Goal: Task Accomplishment & Management: Use online tool/utility

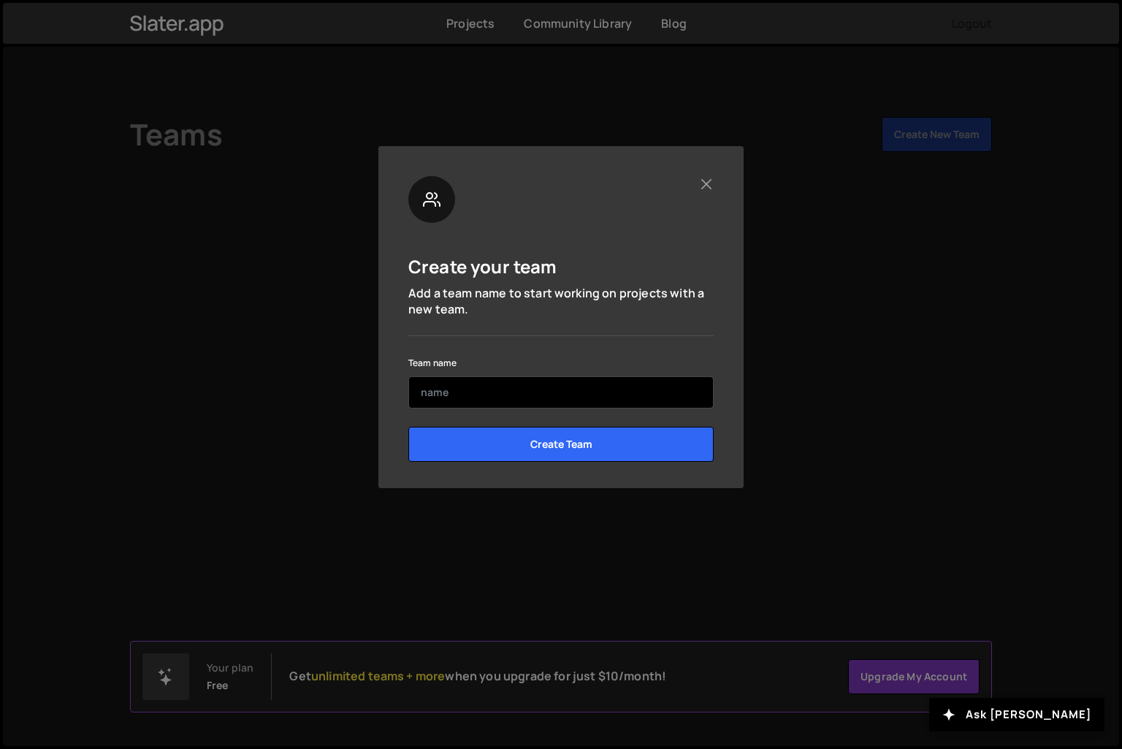
click at [582, 384] on input "text" at bounding box center [560, 392] width 305 height 32
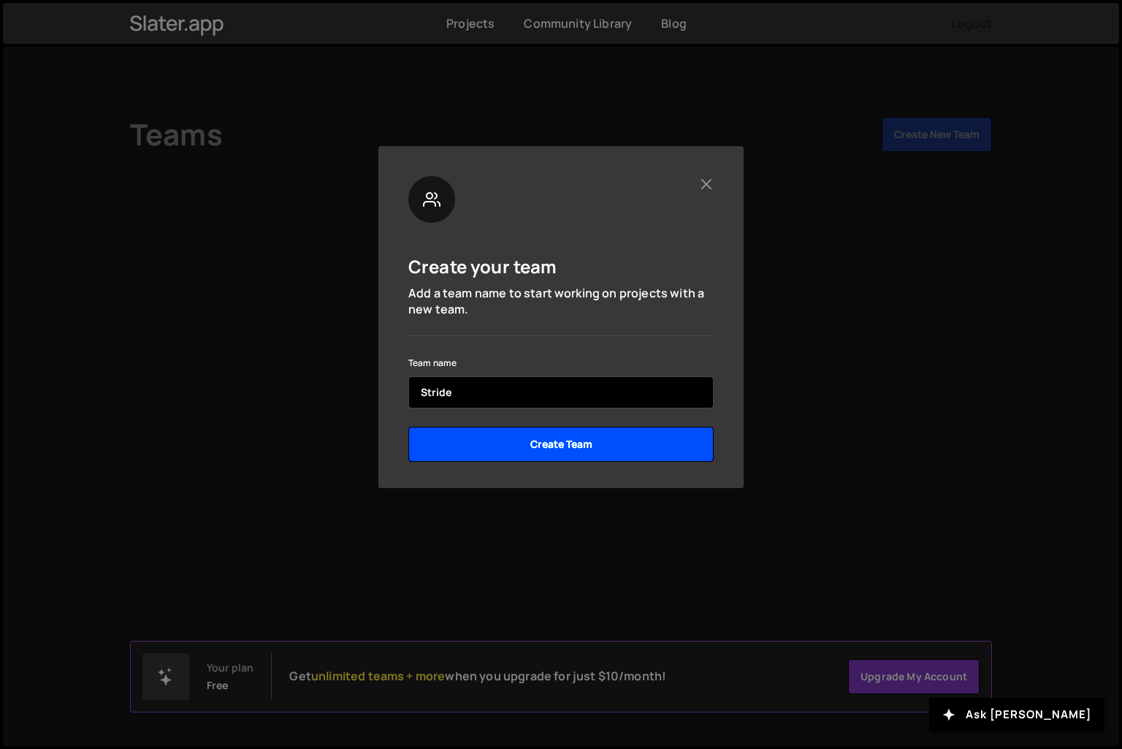
type input "Stride"
click at [582, 447] on input "Create Team" at bounding box center [560, 444] width 305 height 35
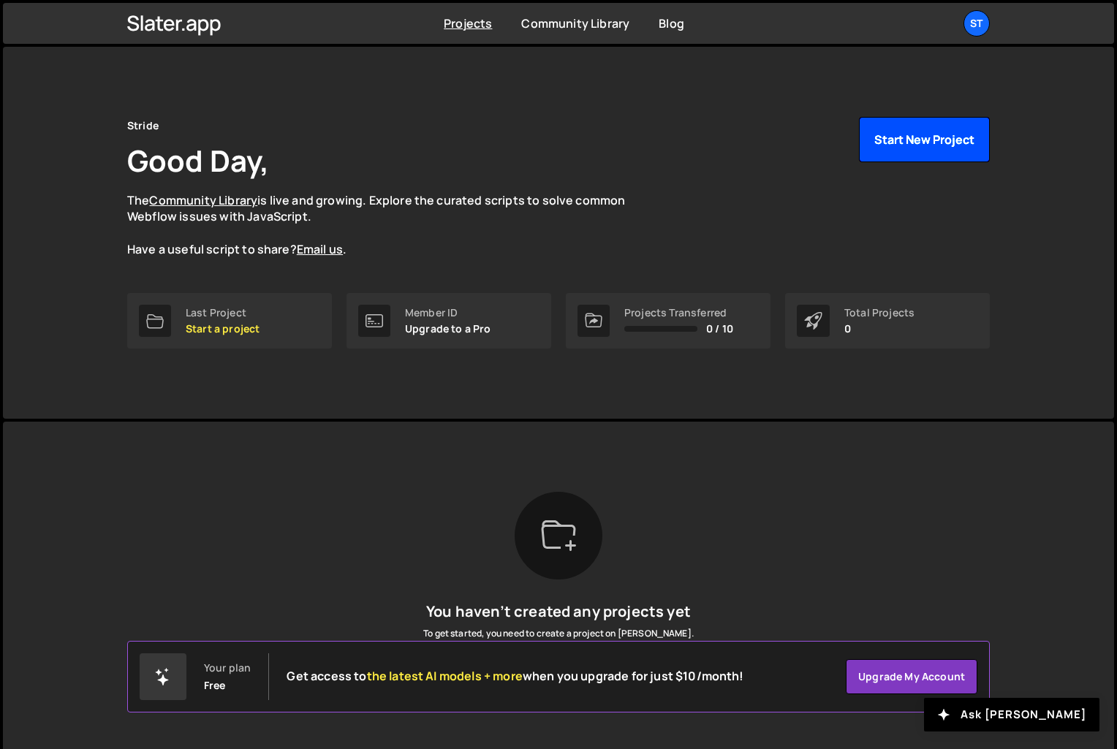
click at [932, 140] on button "Start New Project" at bounding box center [924, 139] width 131 height 45
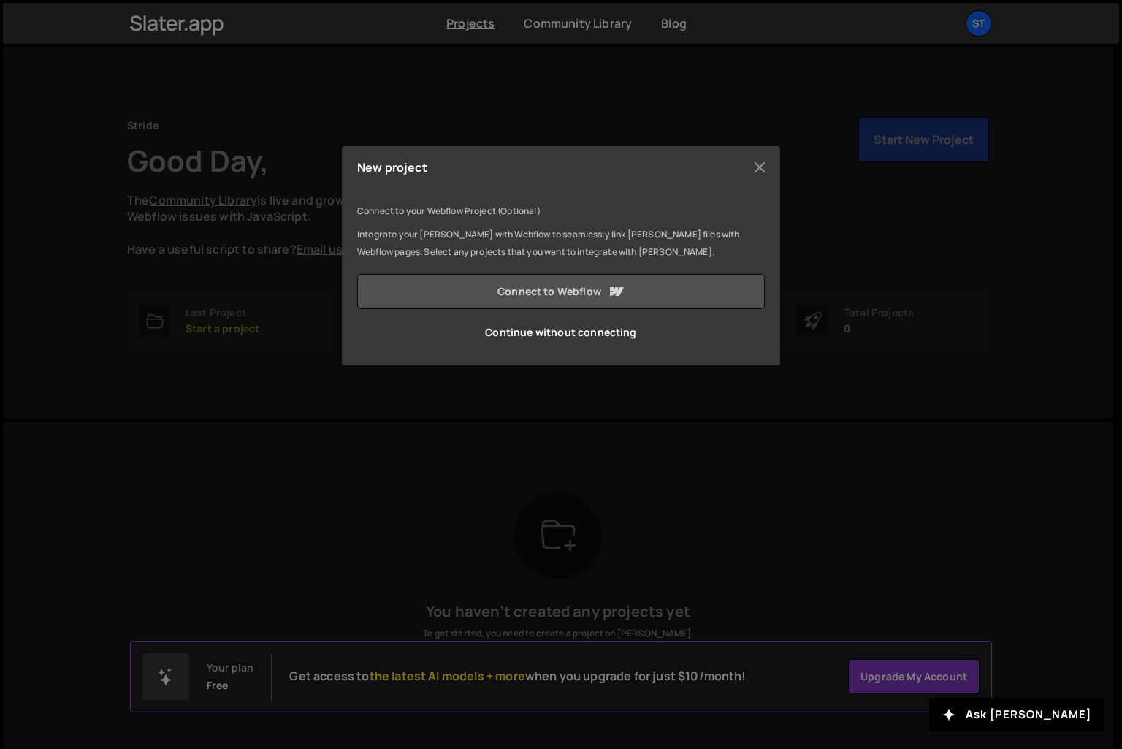
click at [568, 294] on link "Connect to Webflow" at bounding box center [561, 291] width 408 height 35
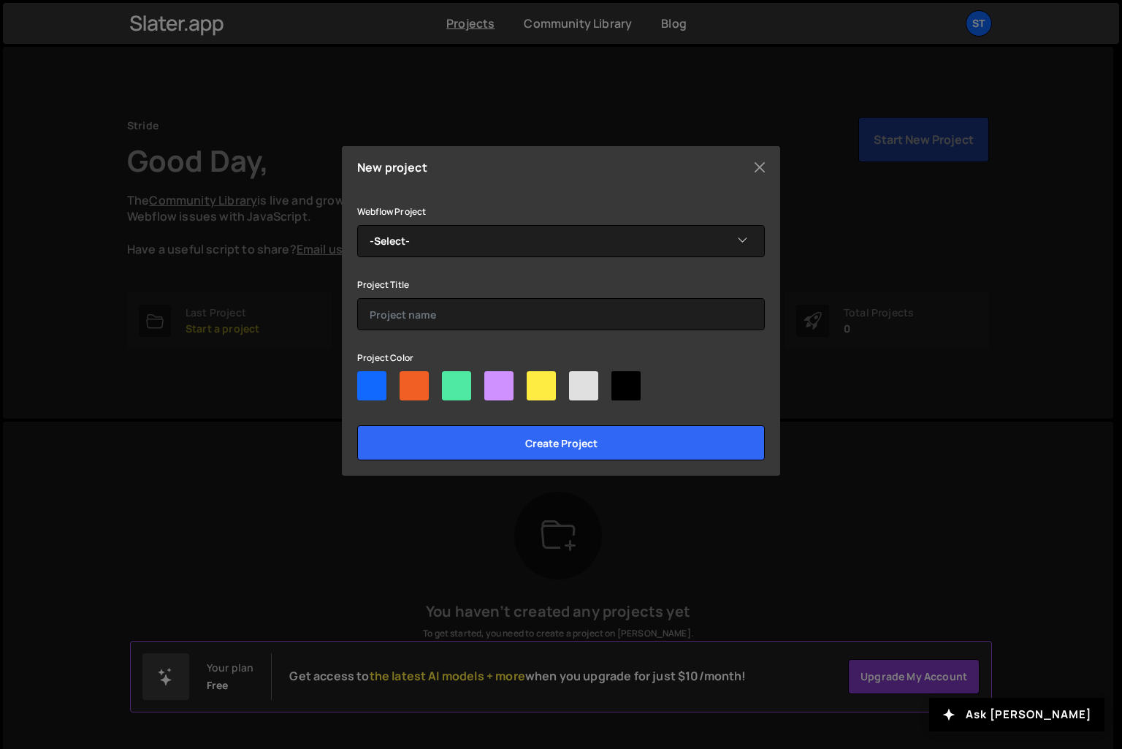
click at [589, 258] on div "Webflow Project -Select- Circulart Project Title Project Color Create project" at bounding box center [561, 331] width 408 height 258
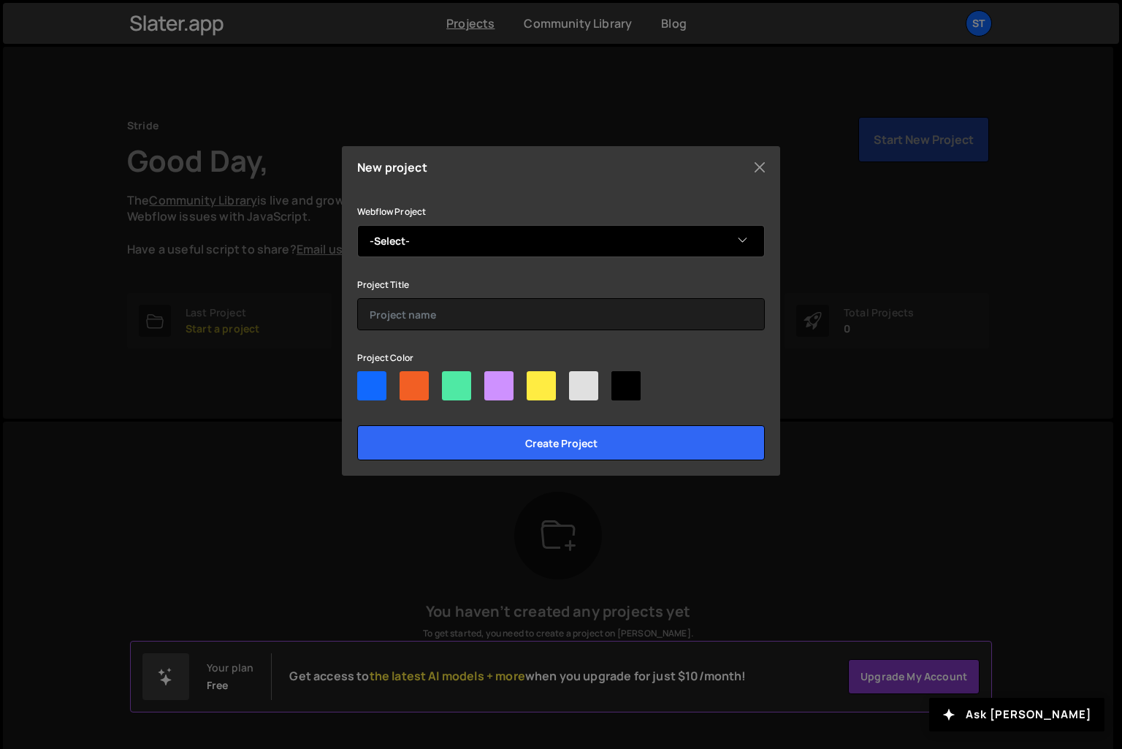
click at [587, 247] on select "-Select- Circulart" at bounding box center [561, 241] width 408 height 32
select select "687dfe6cce020d60a0fc233e"
click at [357, 225] on select "-Select- Circulart" at bounding box center [561, 241] width 408 height 32
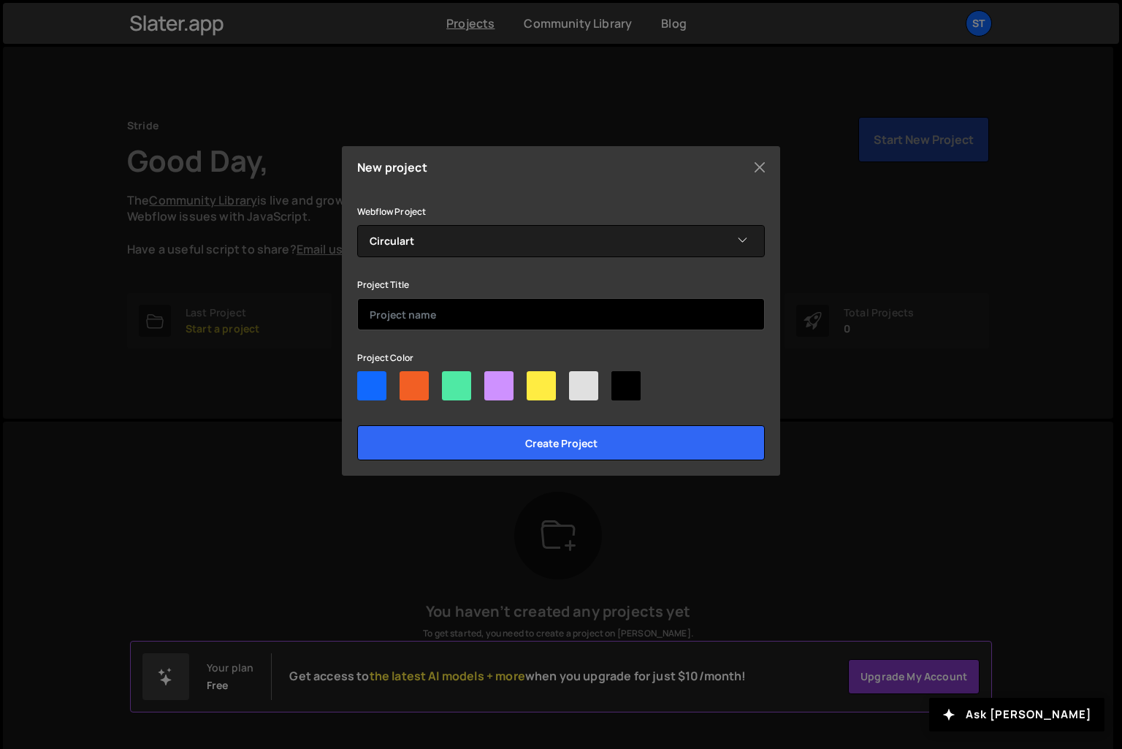
click at [505, 313] on input "text" at bounding box center [561, 314] width 408 height 32
type input "Circulart"
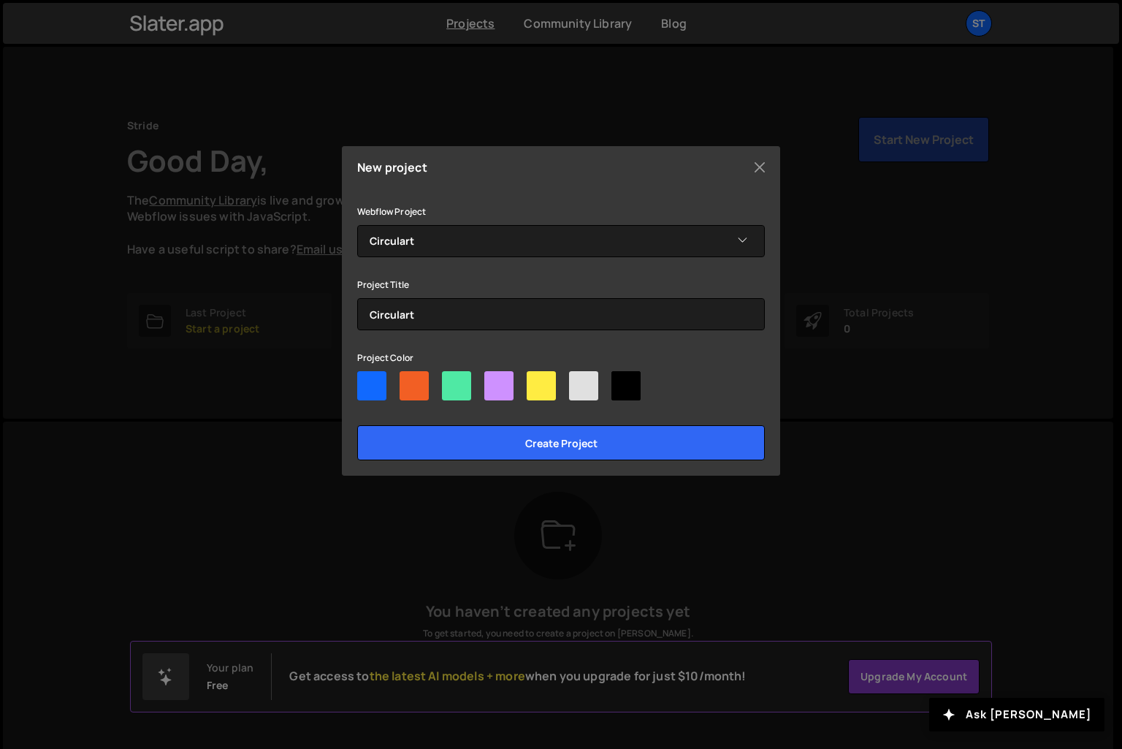
click at [467, 391] on div at bounding box center [456, 385] width 29 height 29
click at [452, 381] on input"] "radio" at bounding box center [446, 375] width 9 height 9
radio input"] "true"
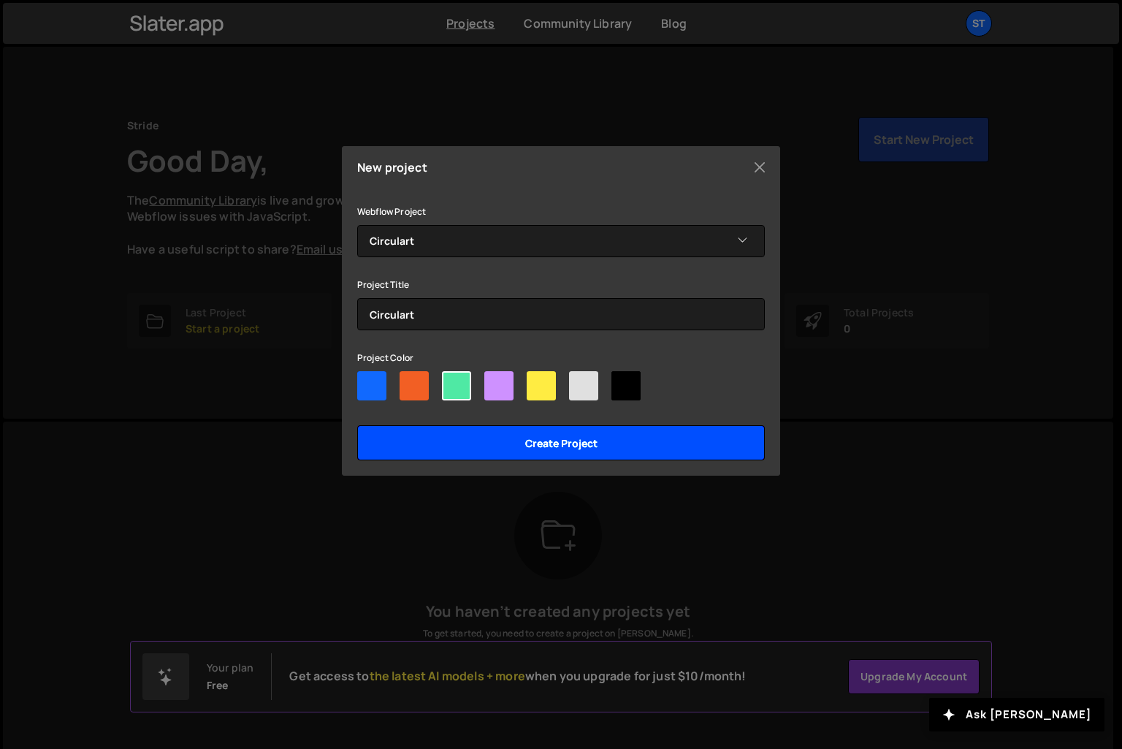
click at [492, 449] on input "Create project" at bounding box center [561, 442] width 408 height 35
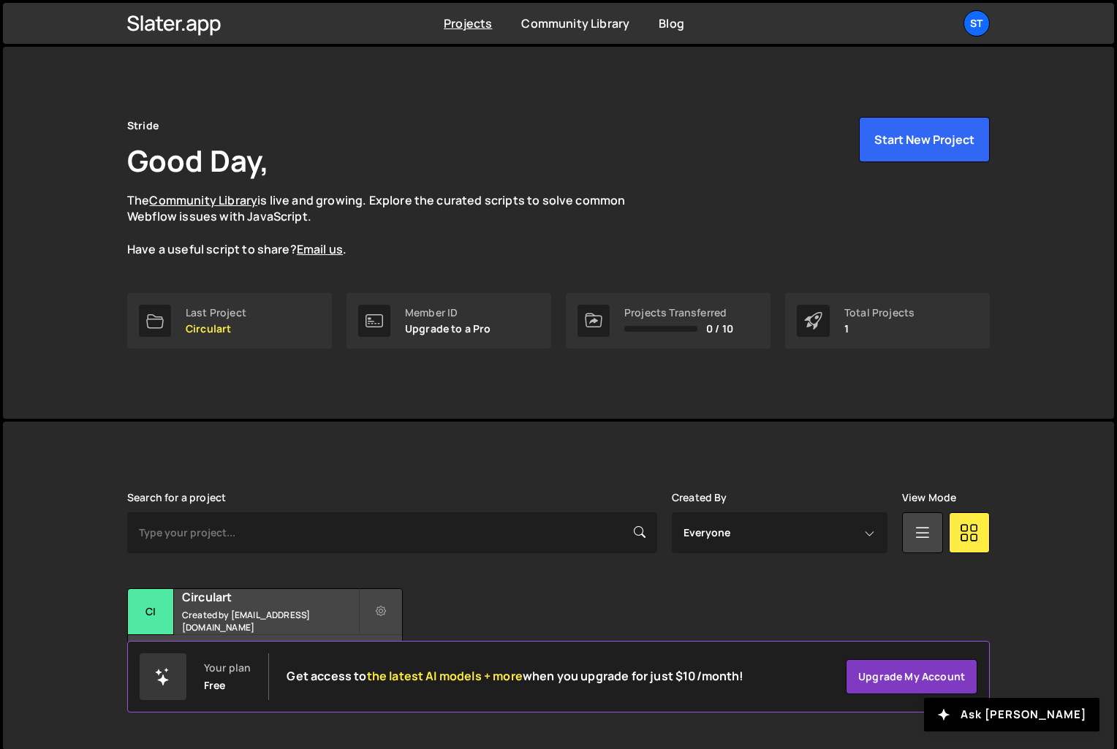
scroll to position [3, 0]
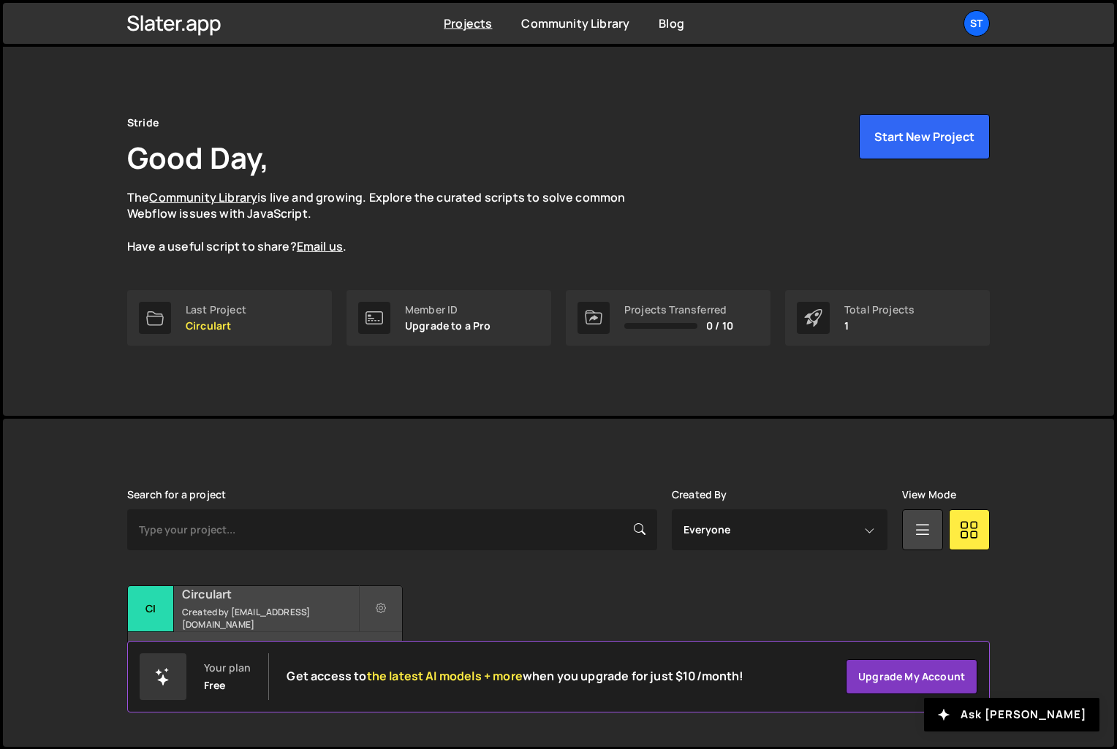
click at [285, 599] on h2 "Circulart" at bounding box center [270, 594] width 176 height 16
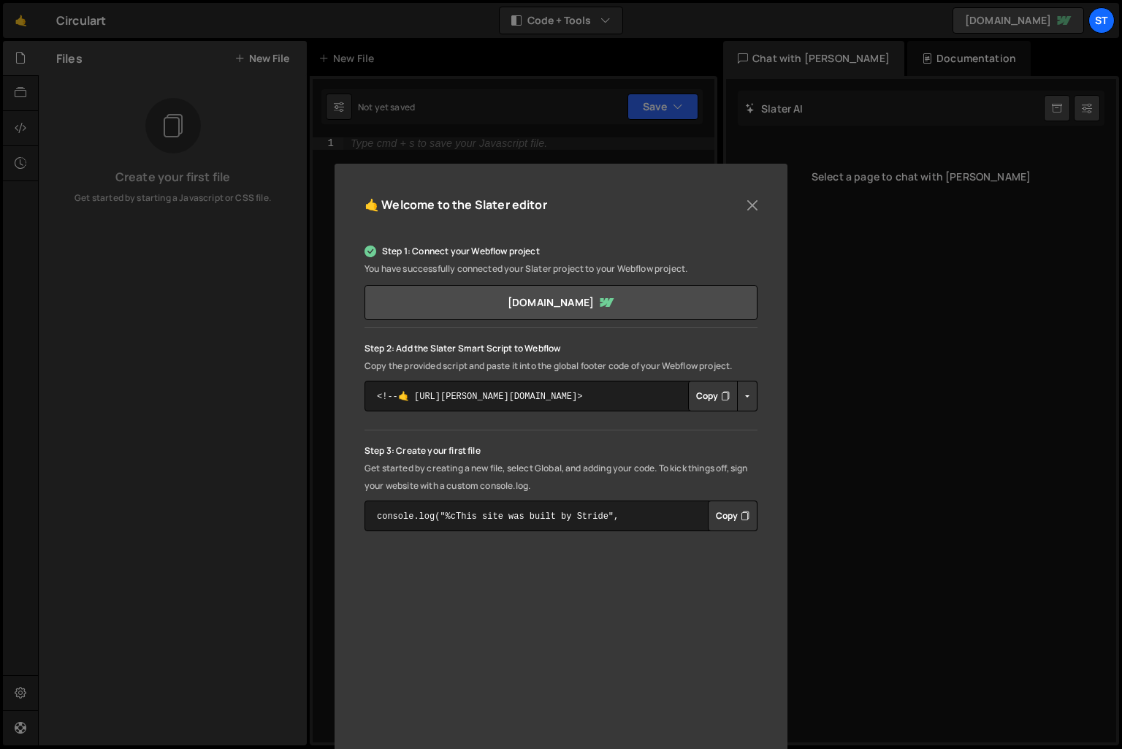
click at [826, 422] on div "🤙 Welcome to the [PERSON_NAME] editor Step 1: Connect your Webflow project You …" at bounding box center [561, 374] width 1122 height 749
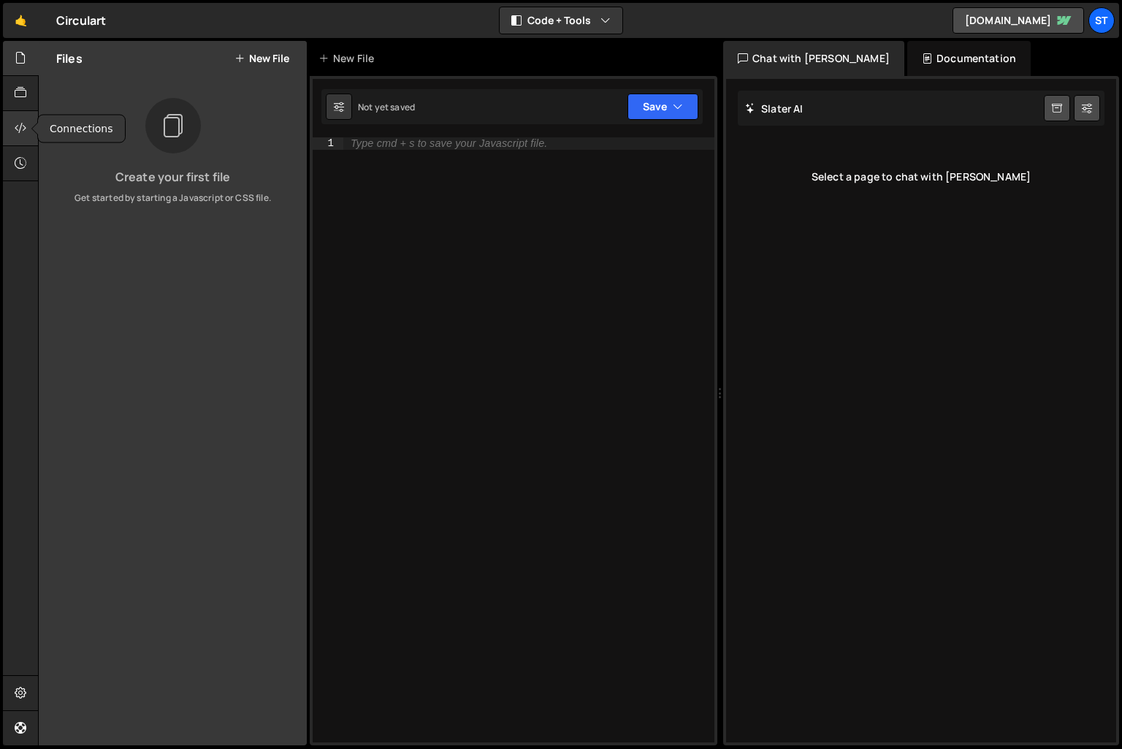
click at [33, 118] on div at bounding box center [21, 128] width 36 height 35
